Goal: Transaction & Acquisition: Subscribe to service/newsletter

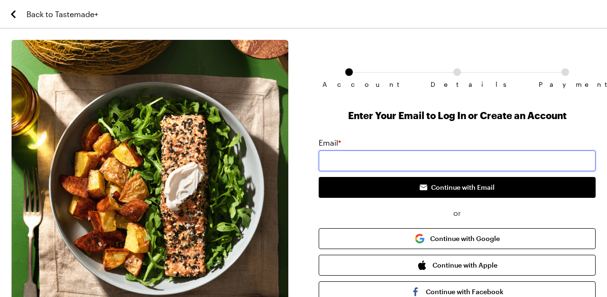
click at [506, 164] on input "email" at bounding box center [457, 160] width 277 height 21
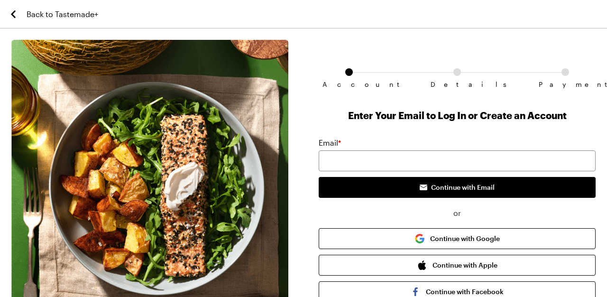
click at [443, 143] on div "Email *" at bounding box center [457, 142] width 277 height 11
click at [461, 231] on button "Continue with Google" at bounding box center [457, 238] width 277 height 21
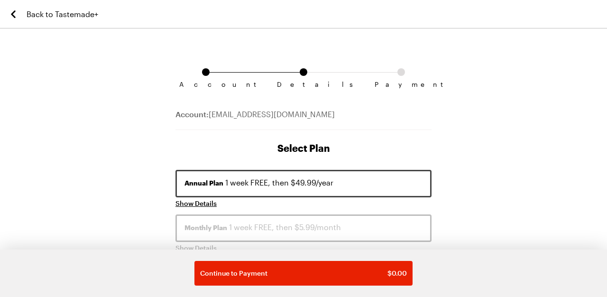
click at [60, 9] on span "Back to Tastemade+" at bounding box center [63, 14] width 72 height 11
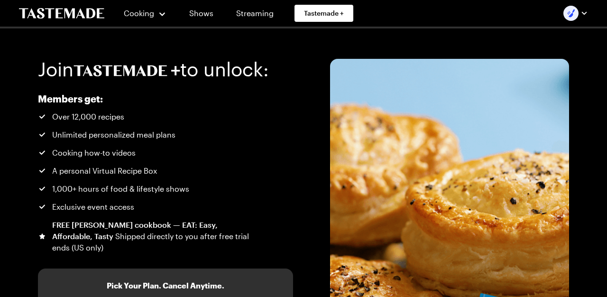
click at [579, 14] on button "button" at bounding box center [575, 13] width 25 height 15
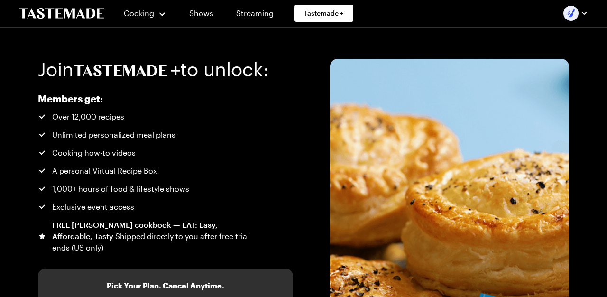
click at [82, 22] on div "Cooking Shows Streaming Tastemade +" at bounding box center [190, 13] width 342 height 27
click at [82, 15] on icon "To Tastemade Home Page" at bounding box center [61, 13] width 85 height 10
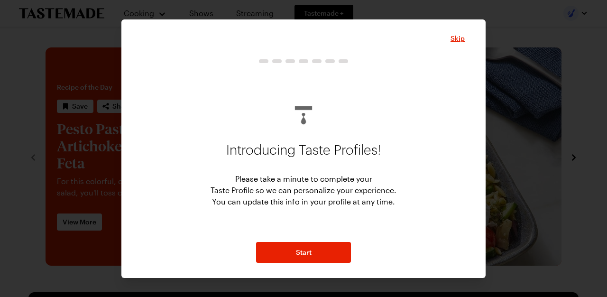
click at [542, 191] on div at bounding box center [303, 148] width 607 height 297
click at [570, 21] on div at bounding box center [303, 148] width 607 height 297
click at [463, 40] on span "Skip" at bounding box center [458, 38] width 14 height 9
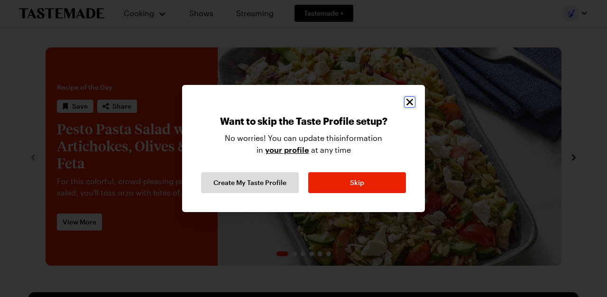
click at [407, 100] on icon "Close" at bounding box center [409, 102] width 7 height 7
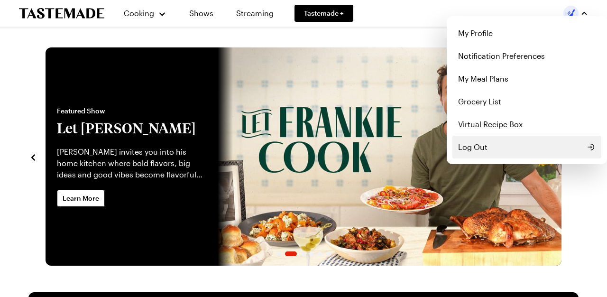
click at [487, 148] on button "Log Out" at bounding box center [526, 147] width 149 height 23
